Goal: Task Accomplishment & Management: Use online tool/utility

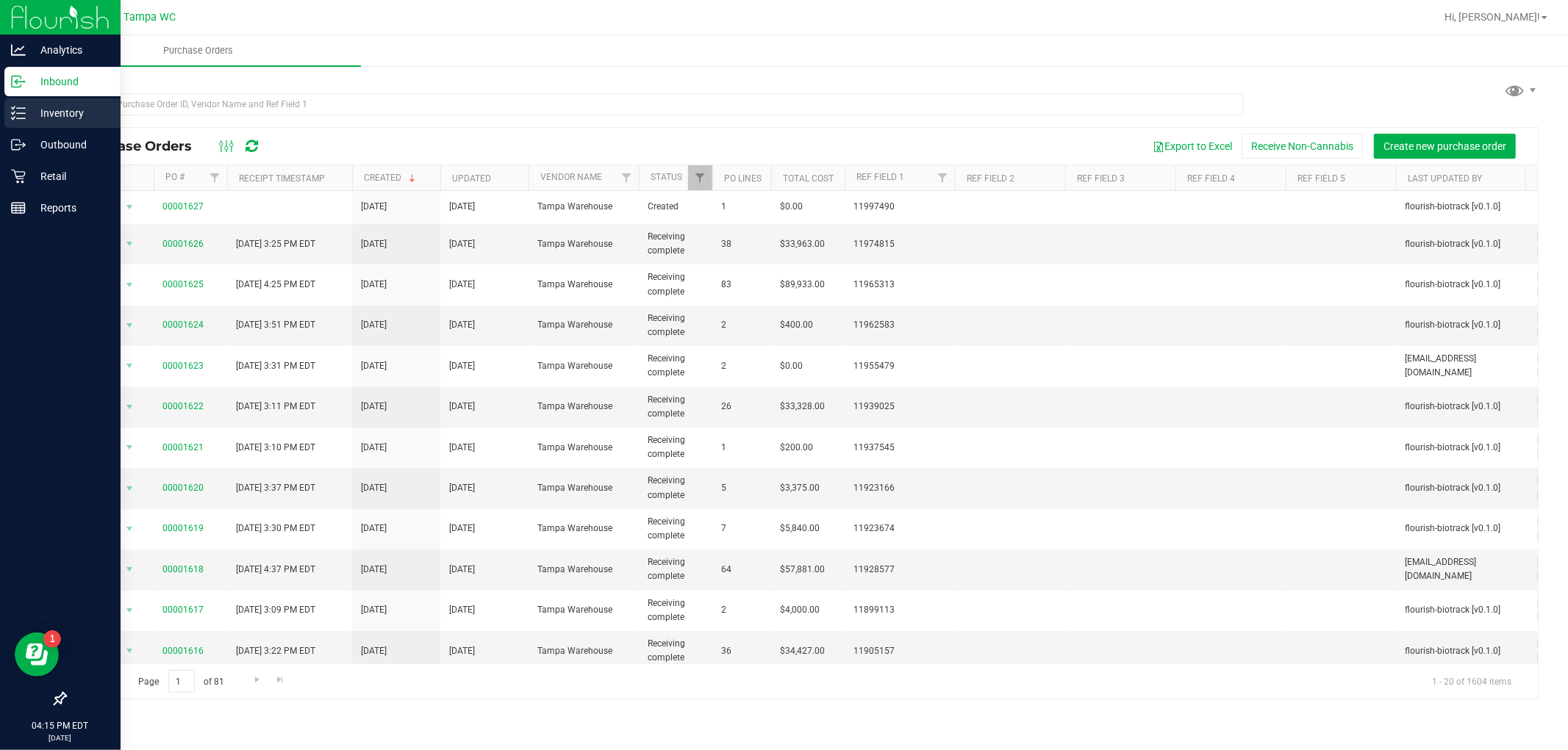
click at [67, 114] on p "Inventory" at bounding box center [69, 113] width 88 height 18
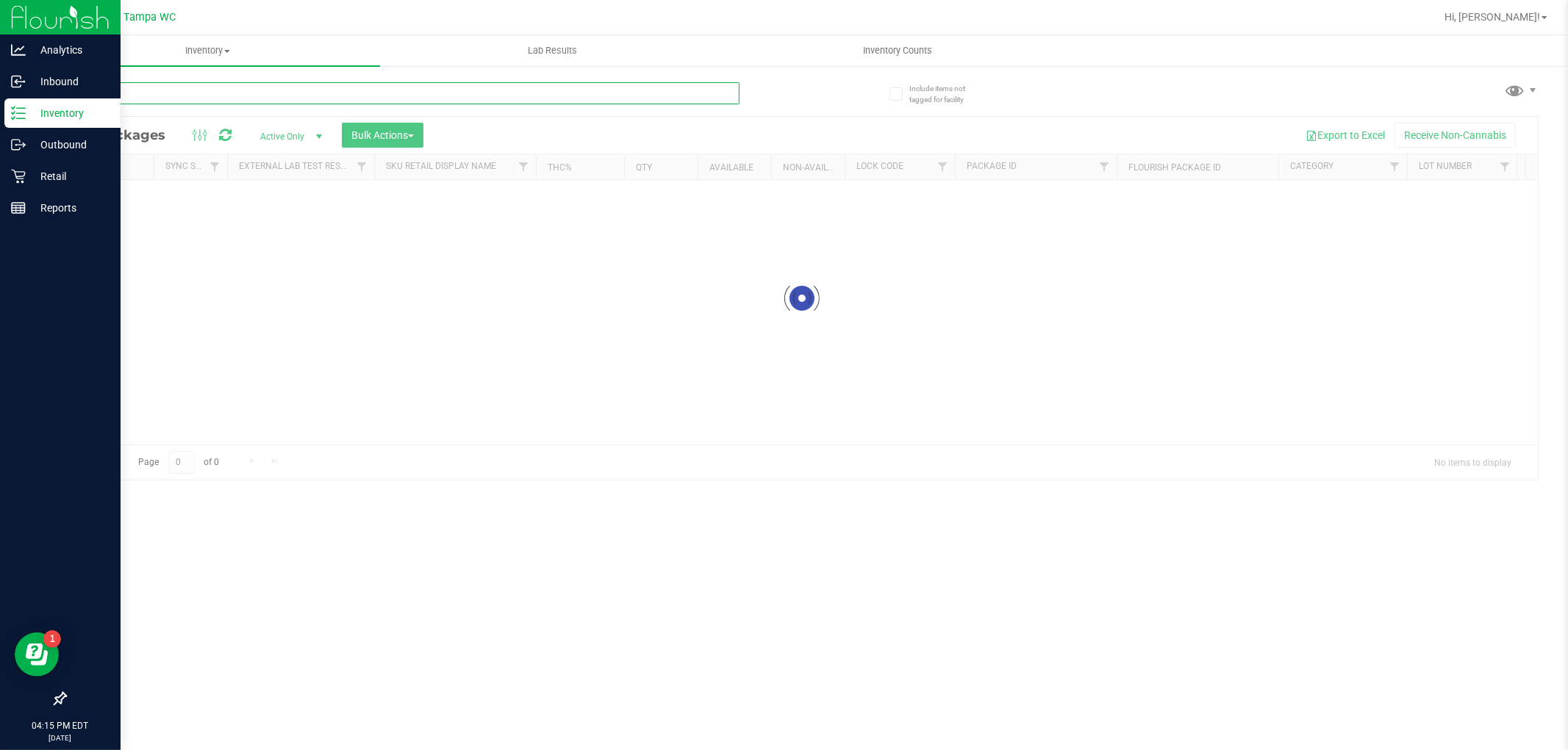
click at [119, 88] on input "text" at bounding box center [402, 93] width 675 height 22
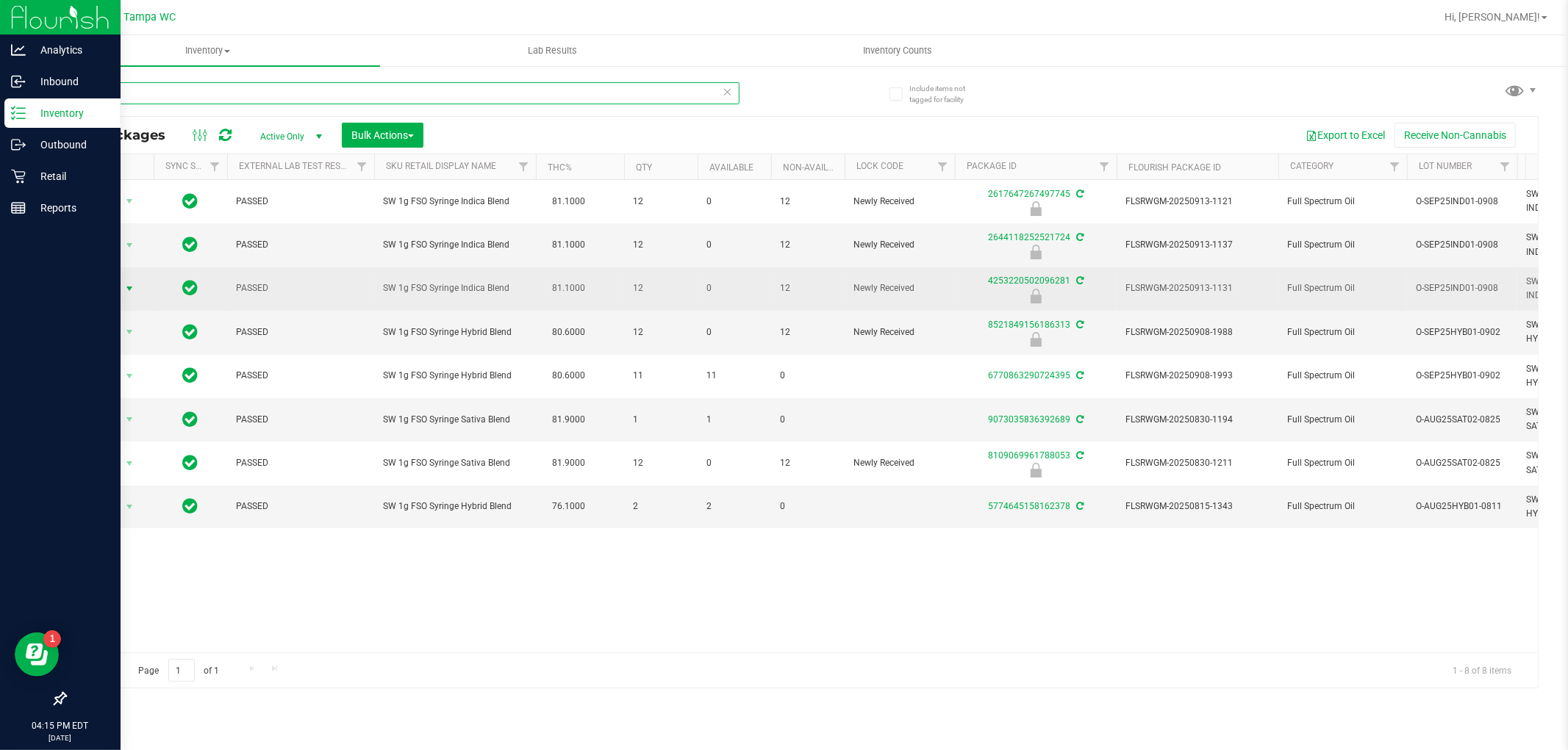
type input "fso"
click at [104, 289] on span "Action" at bounding box center [100, 288] width 40 height 21
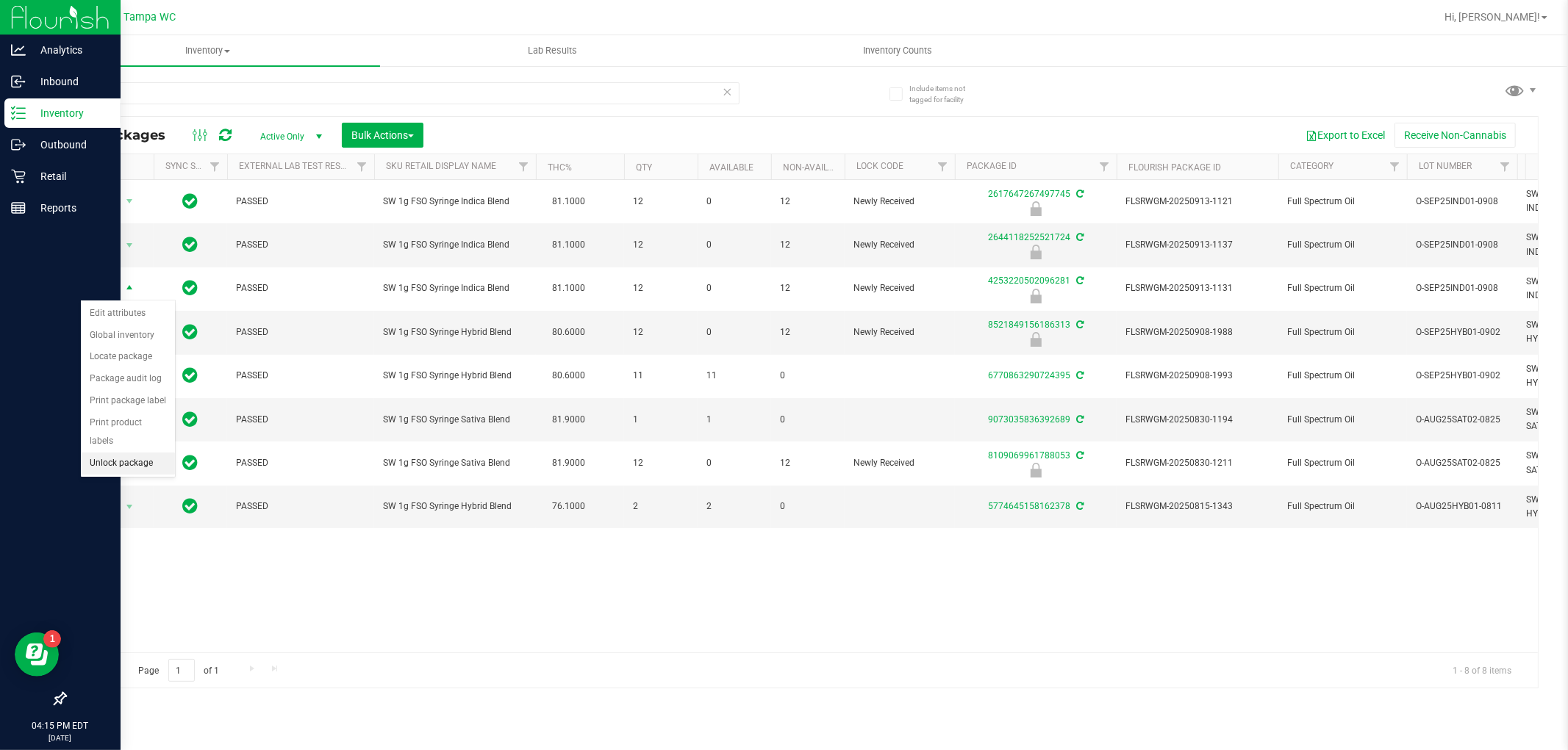
click at [129, 463] on li "Unlock package" at bounding box center [128, 463] width 94 height 22
